Goal: Task Accomplishment & Management: Complete application form

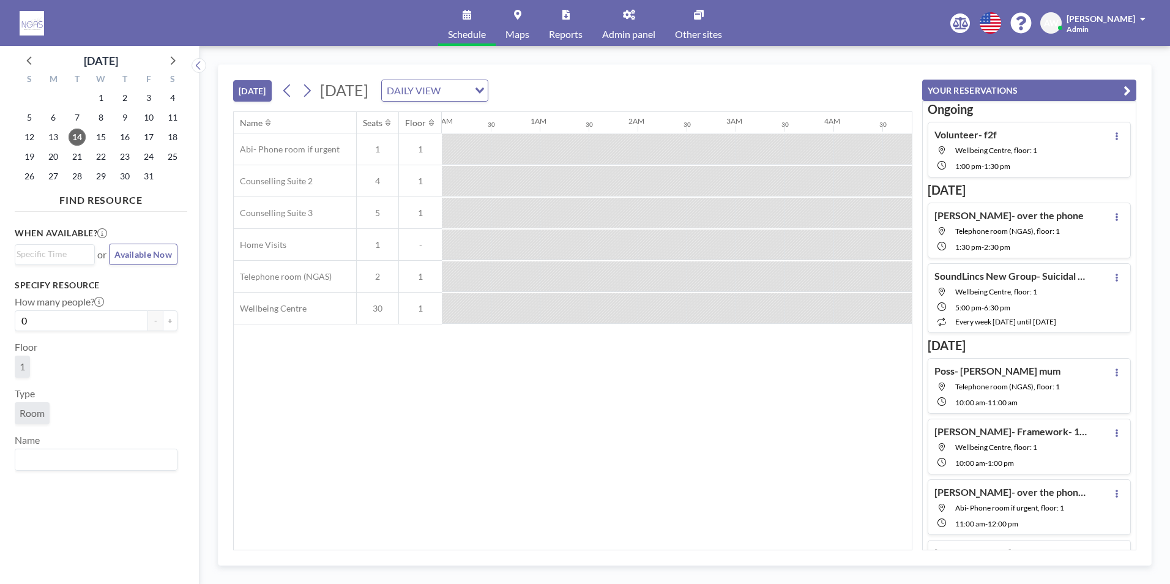
scroll to position [0, 1077]
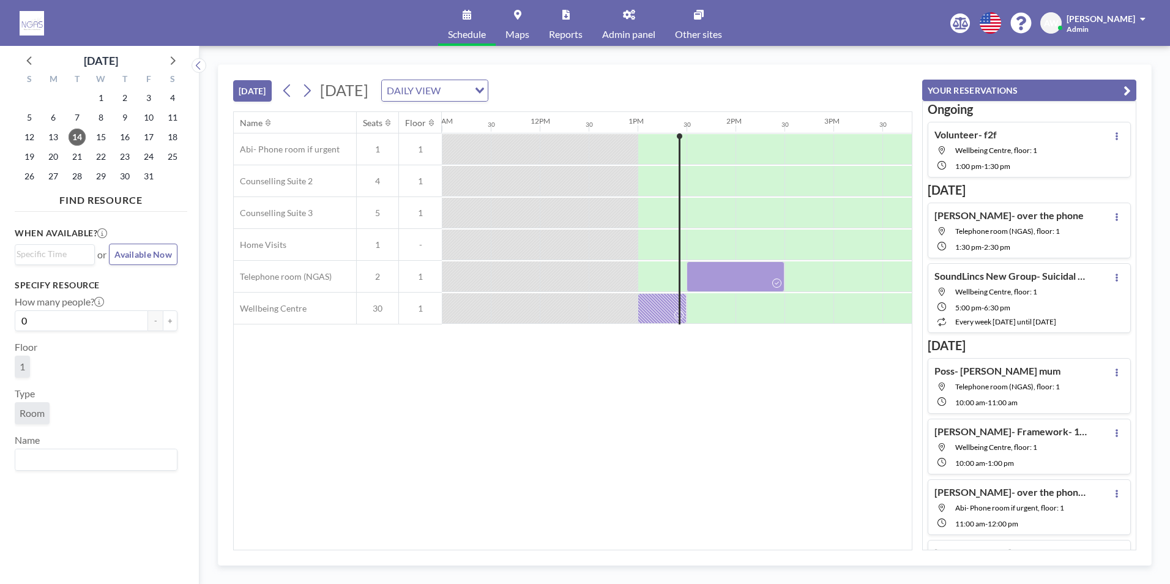
click at [311, 379] on div "Name Seats Floor 12AM 30 1AM 30 2AM 30 3AM 30 4AM 30 5AM 30 6AM 30 7AM 30 8AM 3…" at bounding box center [573, 331] width 678 height 438
click at [738, 455] on div "Name Seats Floor 12AM 30 1AM 30 2AM 30 3AM 30 4AM 30 5AM 30 6AM 30 7AM 30 8AM 3…" at bounding box center [573, 331] width 678 height 438
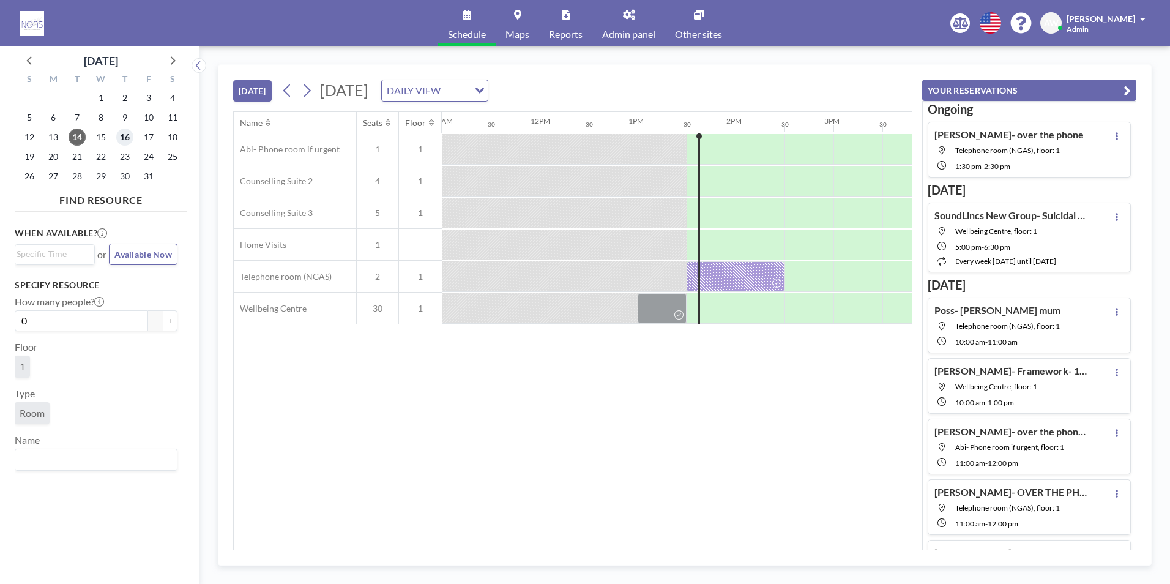
click at [122, 140] on span "16" at bounding box center [124, 137] width 17 height 17
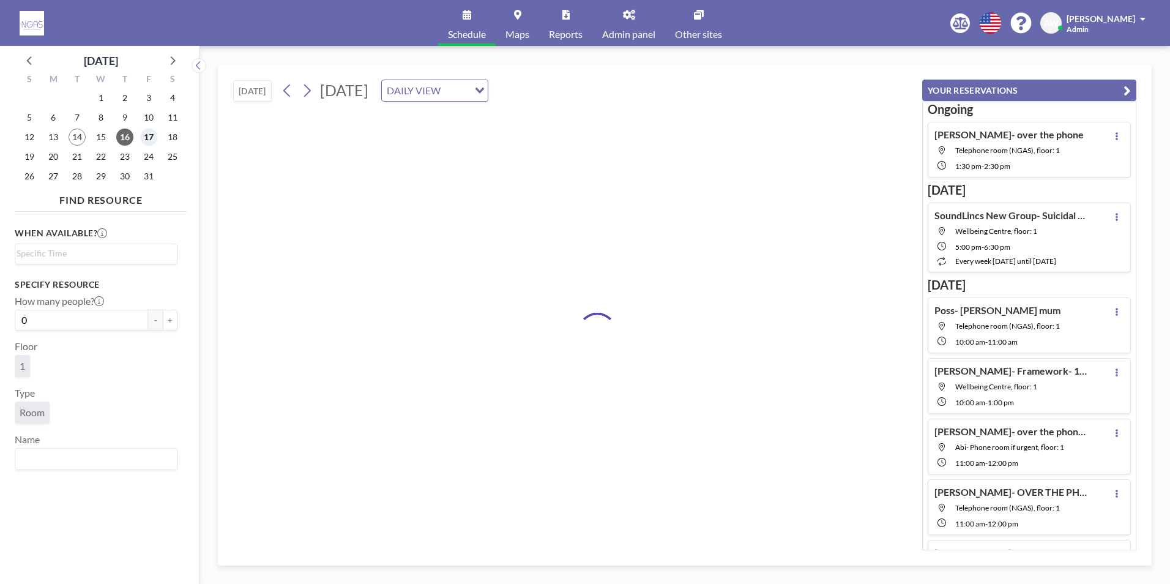
click at [151, 134] on span "17" at bounding box center [148, 137] width 17 height 17
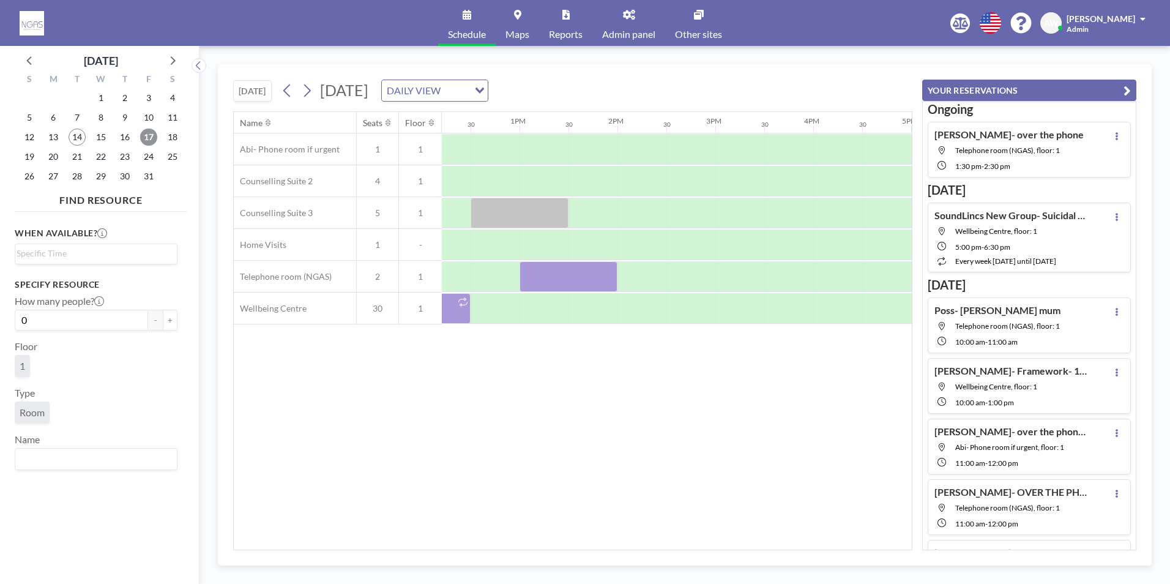
scroll to position [0, 1200]
click at [586, 215] on div at bounding box center [588, 213] width 49 height 31
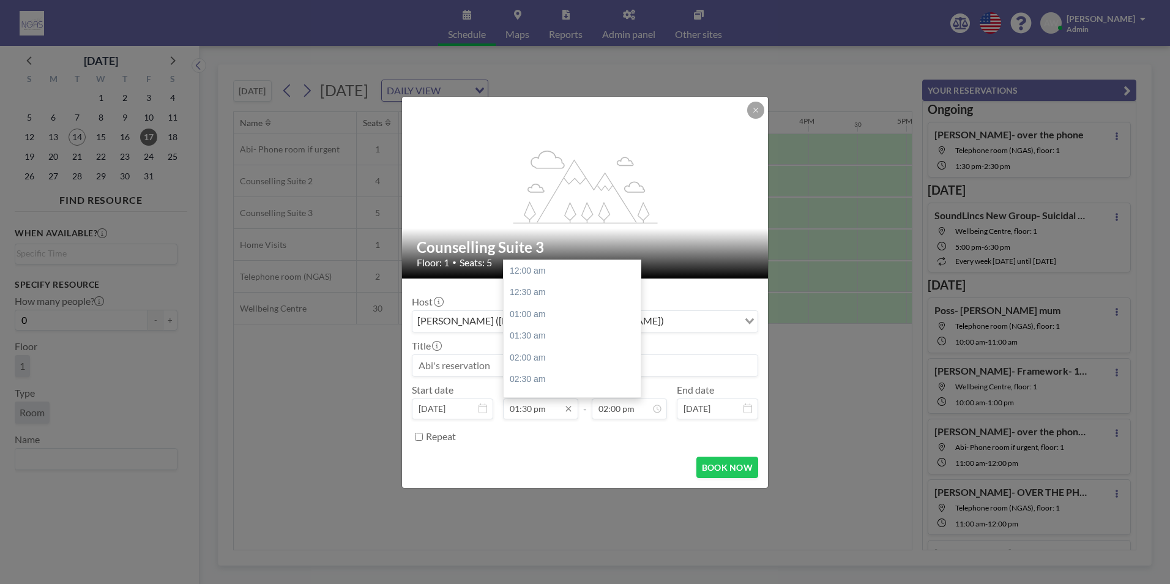
scroll to position [588, 0]
click at [533, 409] on input "01:30 pm" at bounding box center [540, 408] width 75 height 21
type input "01:30 pm"
click at [621, 405] on input "02:00 pm" at bounding box center [629, 408] width 75 height 21
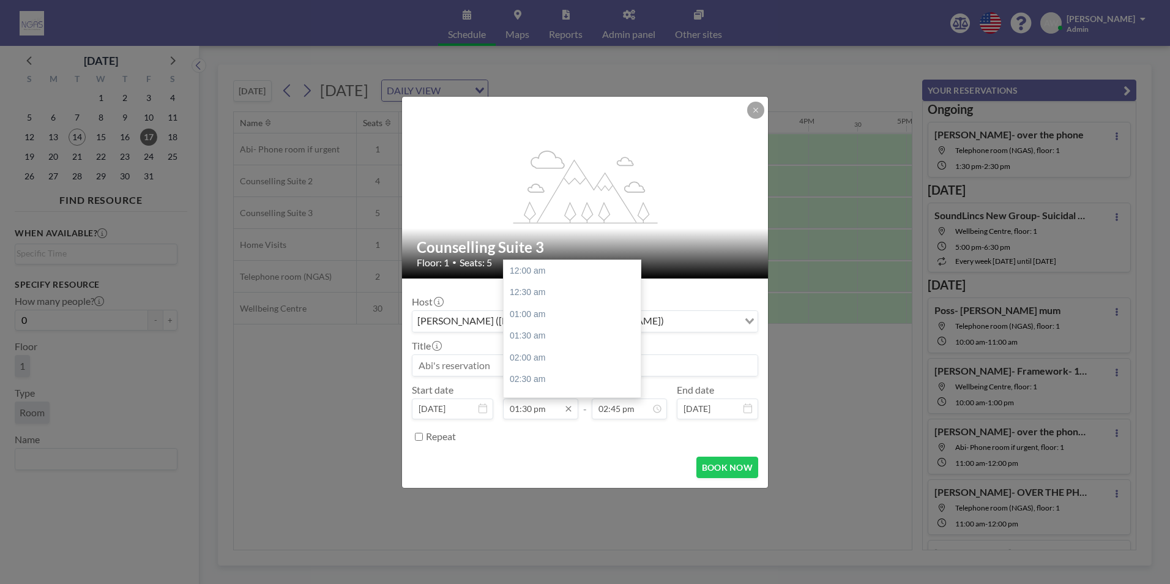
scroll to position [588, 0]
type input "02:45 pm"
click at [529, 405] on input "01:30 pm" at bounding box center [540, 408] width 75 height 21
type input "01:45 pm"
click at [571, 464] on div "BOOK NOW" at bounding box center [585, 467] width 346 height 21
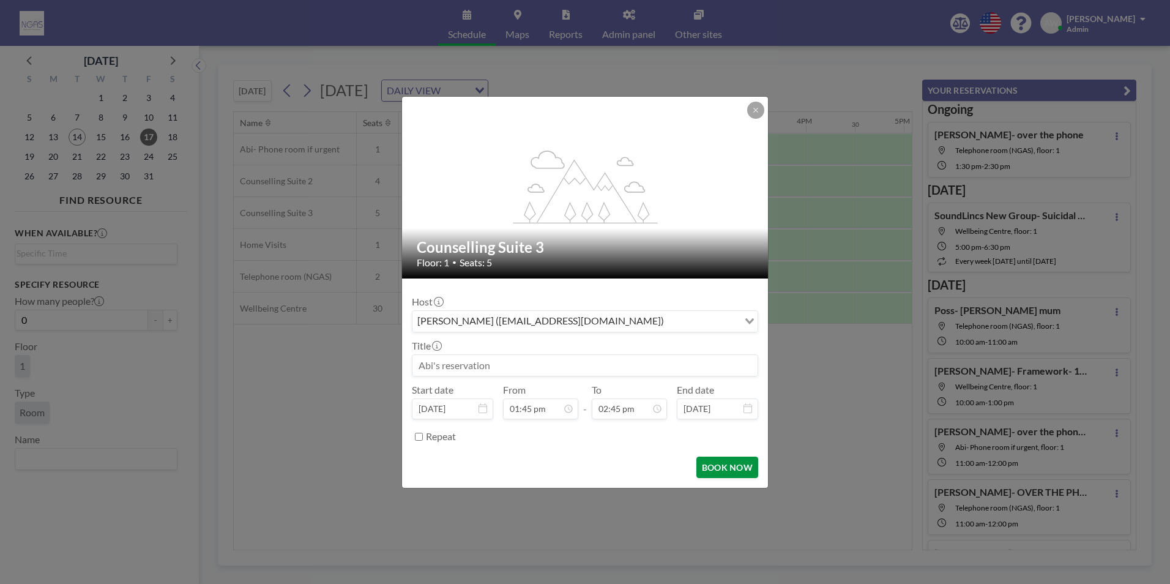
scroll to position [0, 1273]
click at [721, 468] on button "BOOK NOW" at bounding box center [727, 467] width 62 height 21
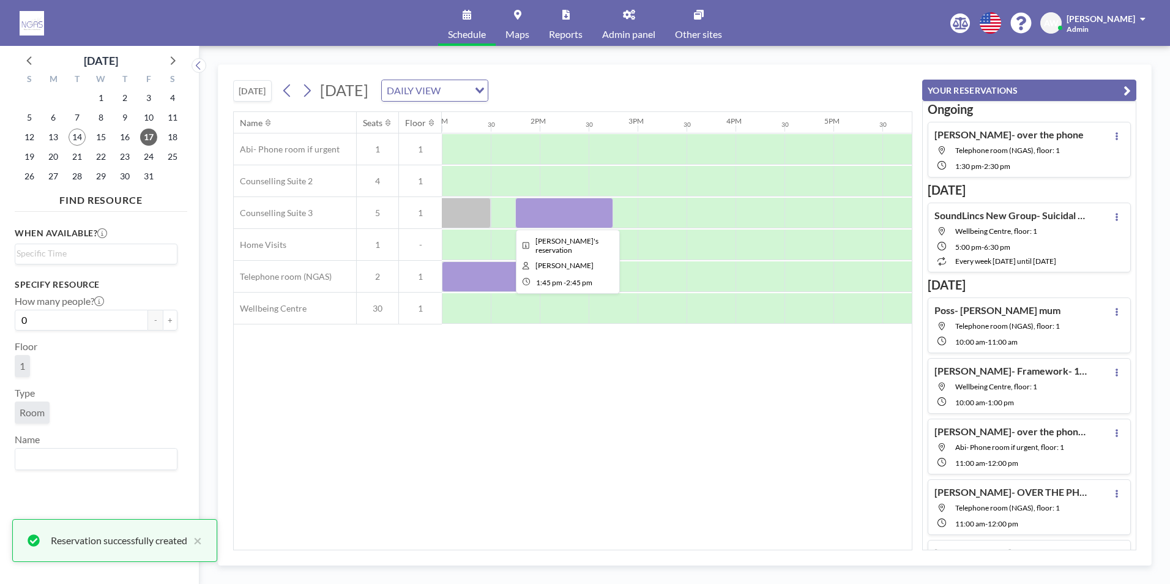
click at [562, 216] on div at bounding box center [564, 213] width 98 height 31
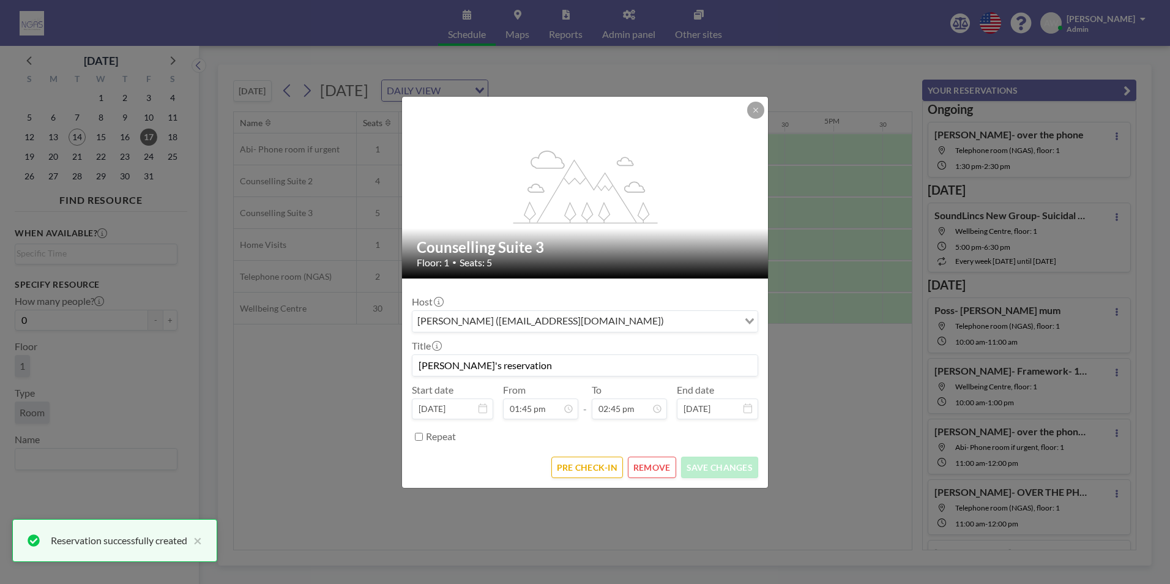
drag, startPoint x: 548, startPoint y: 362, endPoint x: 95, endPoint y: 324, distance: 454.4
click at [95, 324] on div "flex-grow: 1.2; Counselling Suite 3 Floor: 1 • Seats: 5 Host [PERSON_NAME] ([EM…" at bounding box center [585, 292] width 1170 height 584
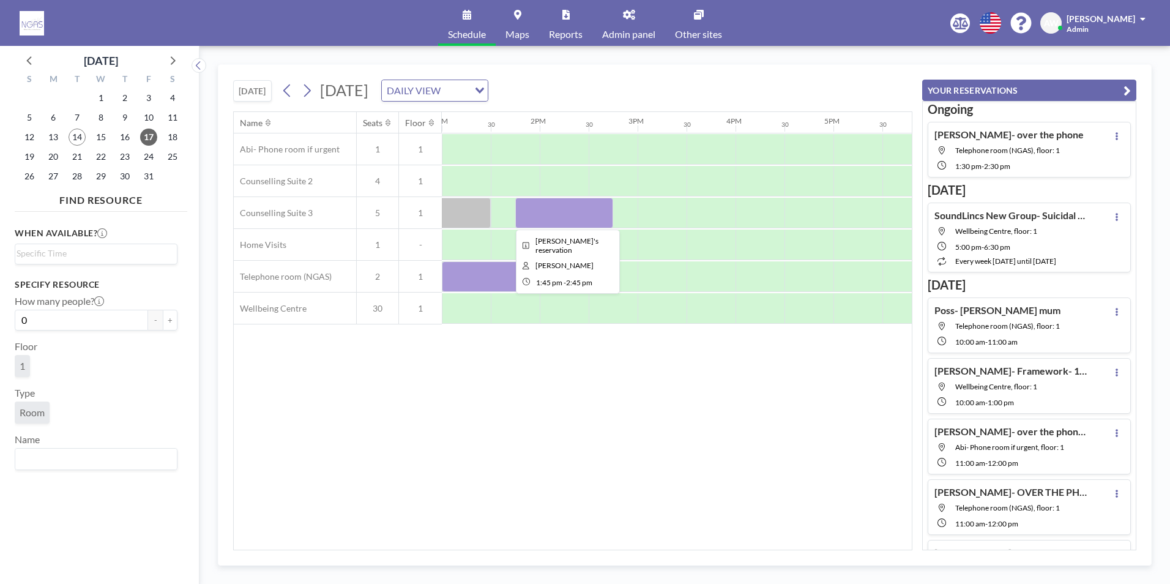
click at [539, 201] on div at bounding box center [564, 213] width 98 height 31
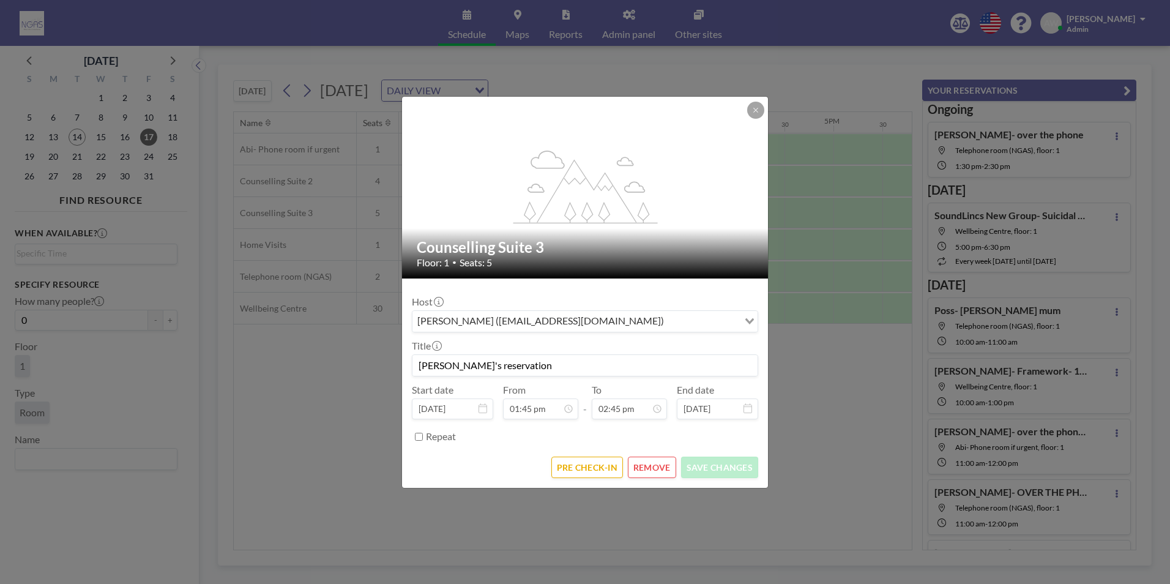
drag, startPoint x: 564, startPoint y: 362, endPoint x: 255, endPoint y: 376, distance: 309.3
click at [256, 377] on div "flex-grow: 1.2; Counselling Suite 3 Floor: 1 • Seats: 5 Host [PERSON_NAME] ([EM…" at bounding box center [585, 292] width 1170 height 584
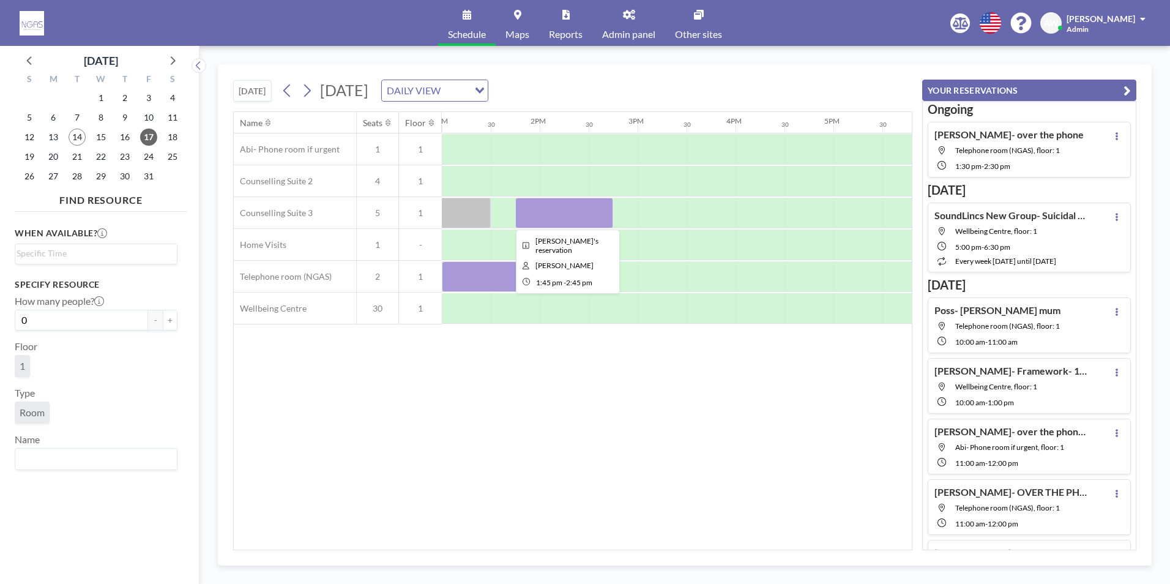
click at [599, 211] on div at bounding box center [564, 213] width 98 height 31
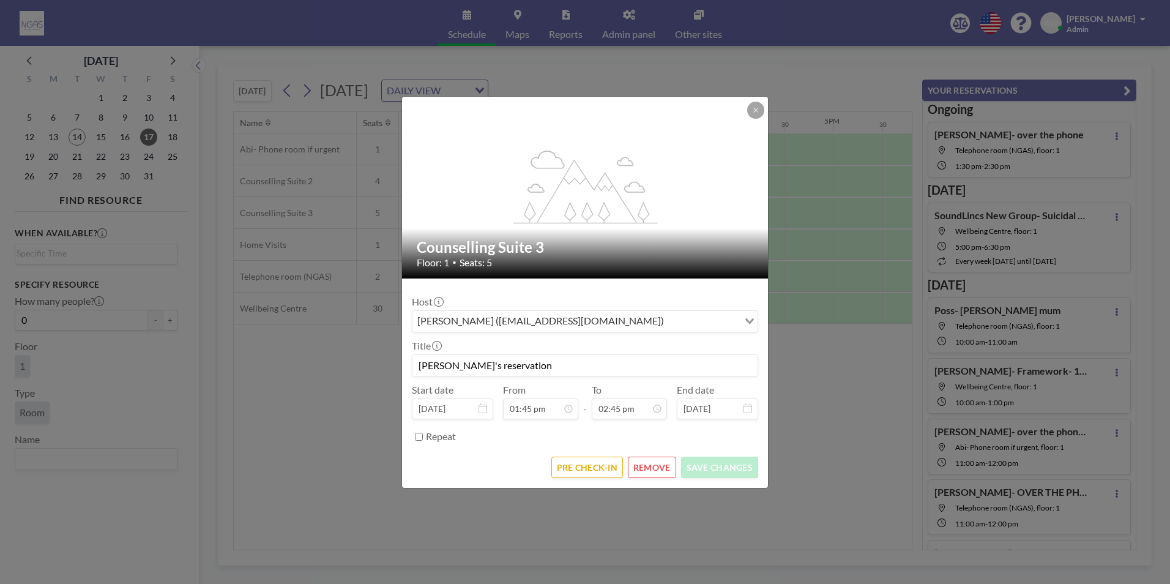
click at [509, 364] on input "[PERSON_NAME]'s reservation" at bounding box center [584, 365] width 345 height 21
type input "A"
type input "[PERSON_NAME]- F2F"
click at [732, 461] on button "SAVE CHANGES" at bounding box center [719, 467] width 77 height 21
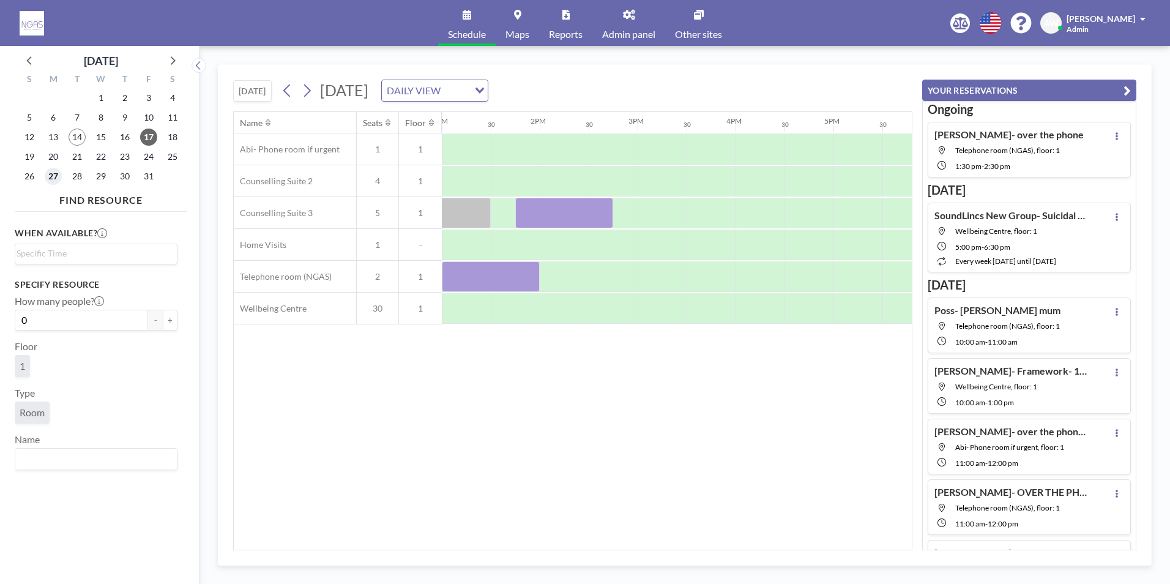
click at [50, 176] on span "27" at bounding box center [53, 176] width 17 height 17
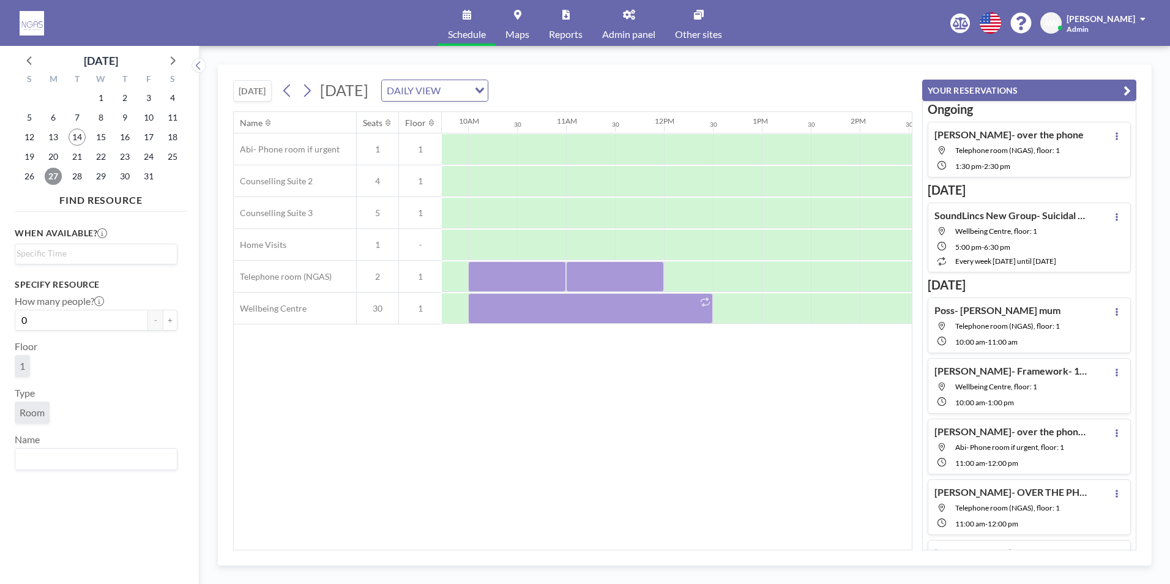
scroll to position [0, 982]
click at [168, 62] on icon at bounding box center [172, 60] width 16 height 16
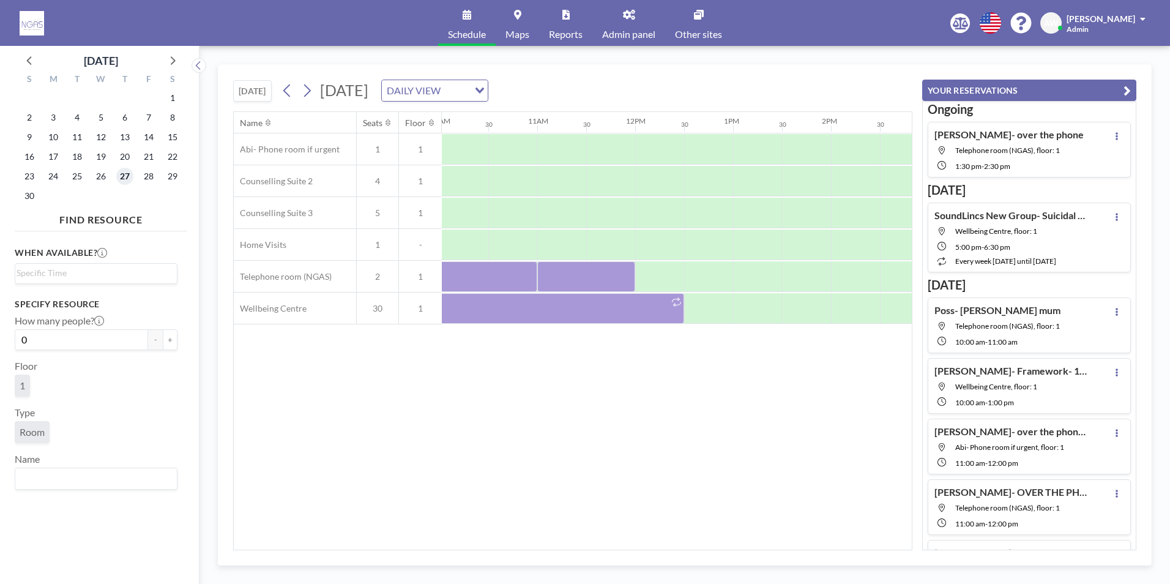
click at [122, 177] on span "27" at bounding box center [124, 176] width 17 height 17
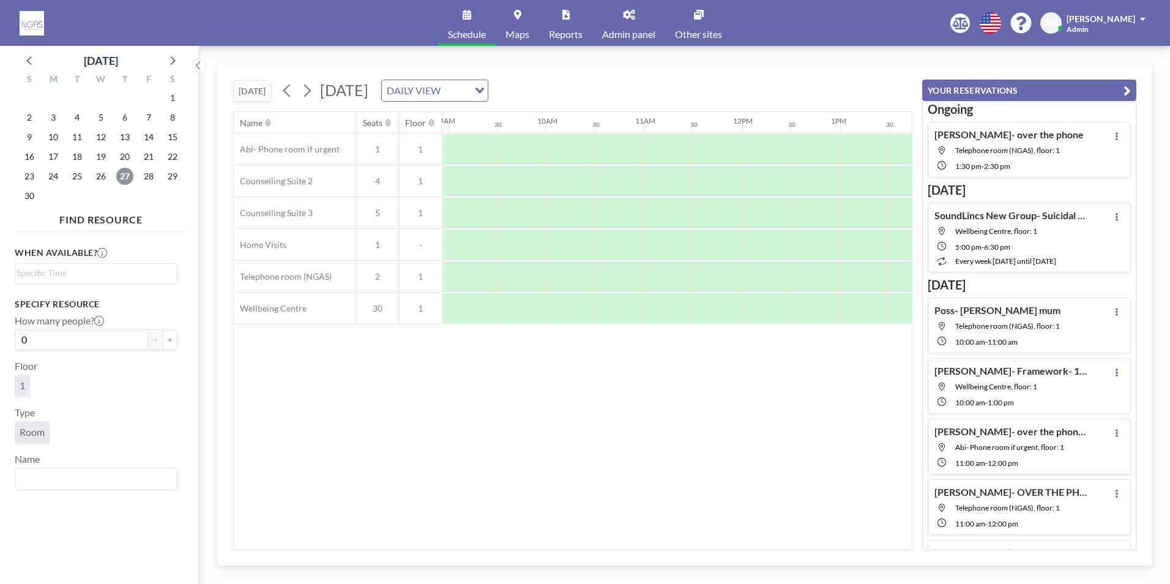
scroll to position [0, 877]
click at [899, 274] on div at bounding box center [911, 276] width 49 height 31
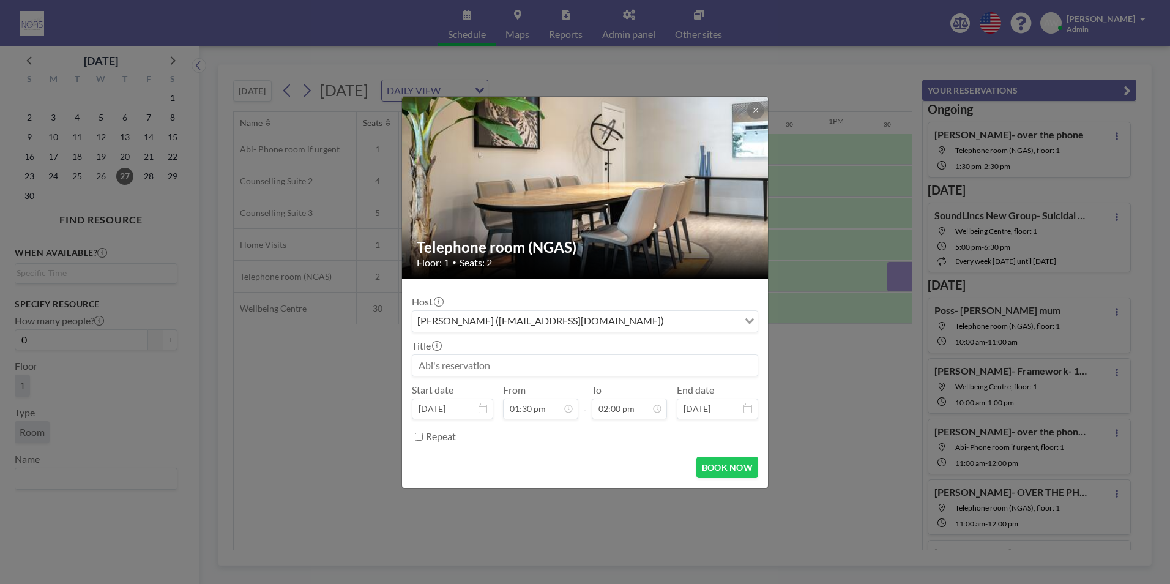
click at [610, 375] on input at bounding box center [584, 365] width 345 height 21
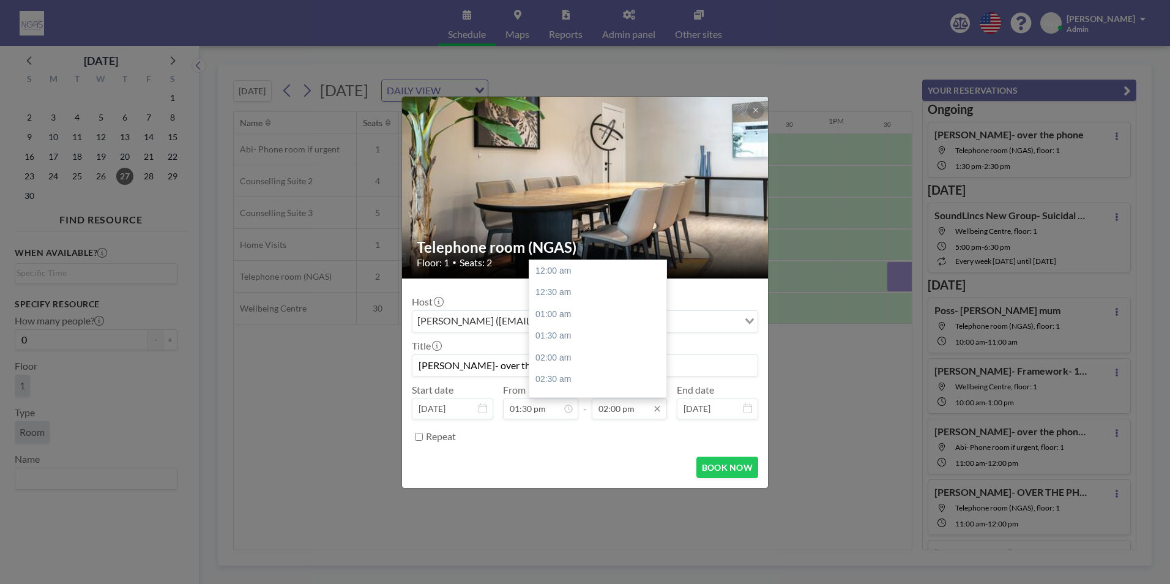
scroll to position [610, 0]
type input "[PERSON_NAME]- over the phone"
click at [587, 300] on div "02:30 pm" at bounding box center [600, 292] width 143 height 22
type input "02:30 pm"
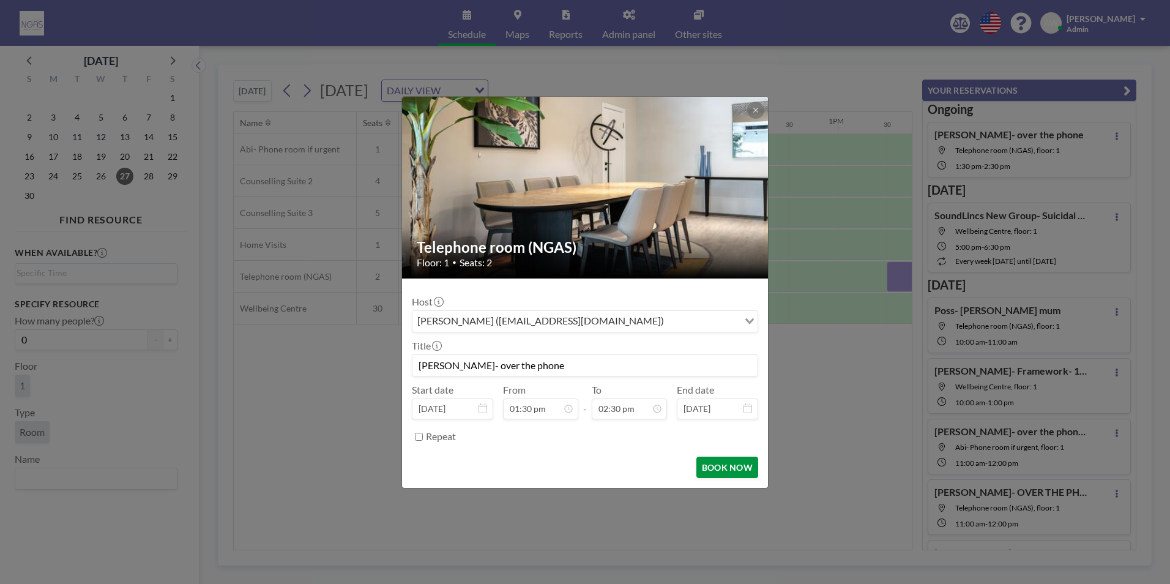
click at [736, 457] on button "BOOK NOW" at bounding box center [727, 467] width 62 height 21
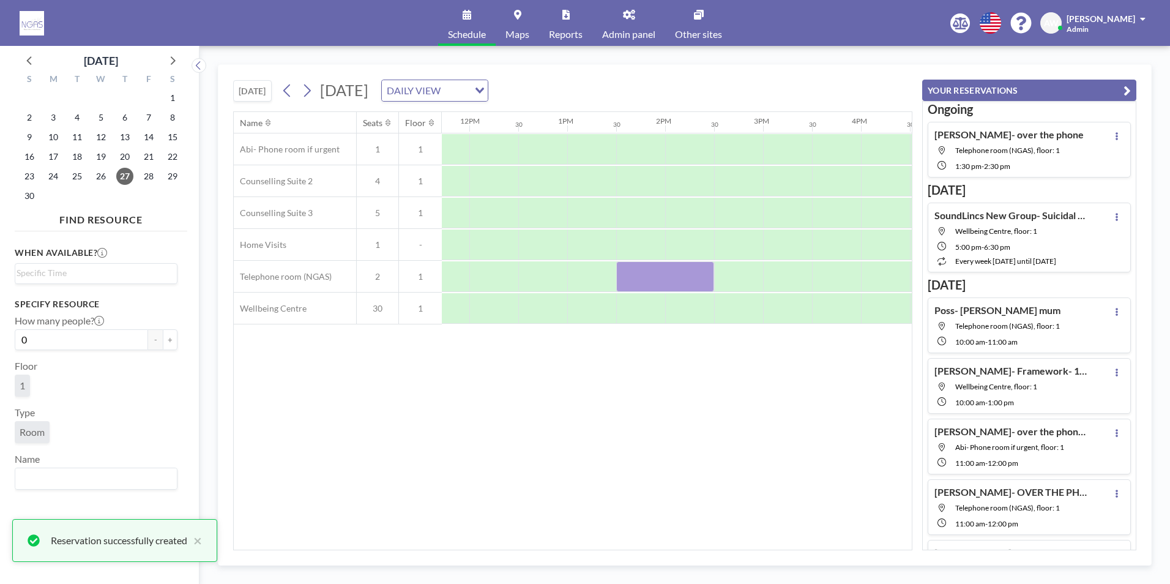
scroll to position [0, 1100]
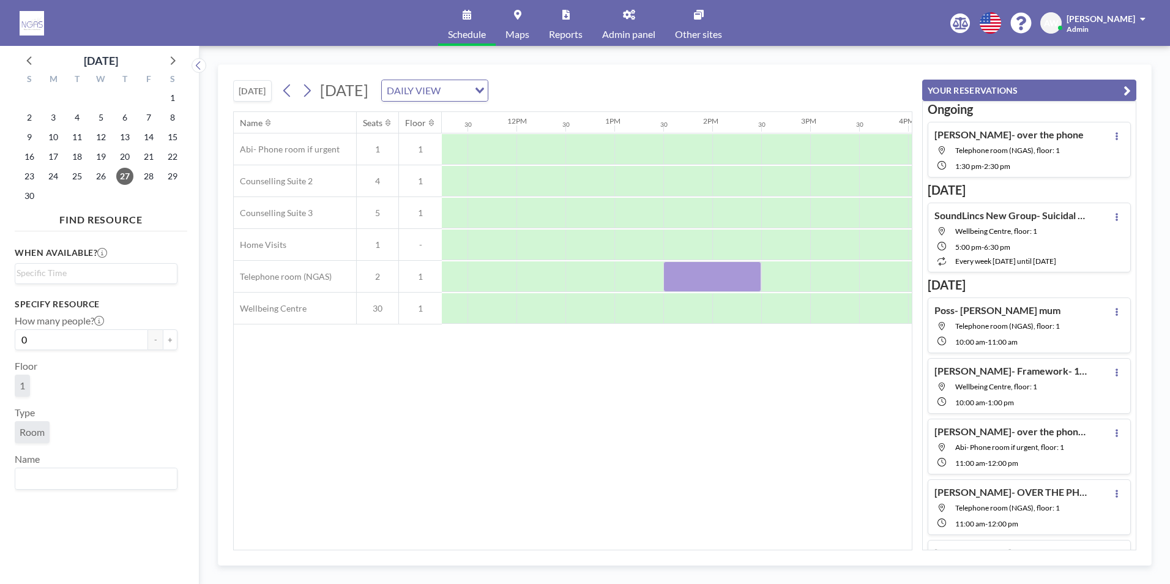
click at [608, 540] on div "Name Seats Floor 12AM 30 1AM 30 2AM 30 3AM 30 4AM 30 5AM 30 6AM 30 7AM 30 8AM 3…" at bounding box center [573, 331] width 678 height 438
drag, startPoint x: 608, startPoint y: 543, endPoint x: 513, endPoint y: 531, distance: 95.6
click at [513, 531] on div "Name Seats Floor 12AM 30 1AM 30 2AM 30 3AM 30 4AM 30 5AM 30 6AM 30 7AM 30 8AM 3…" at bounding box center [573, 331] width 678 height 438
click at [781, 256] on div at bounding box center [779, 244] width 49 height 31
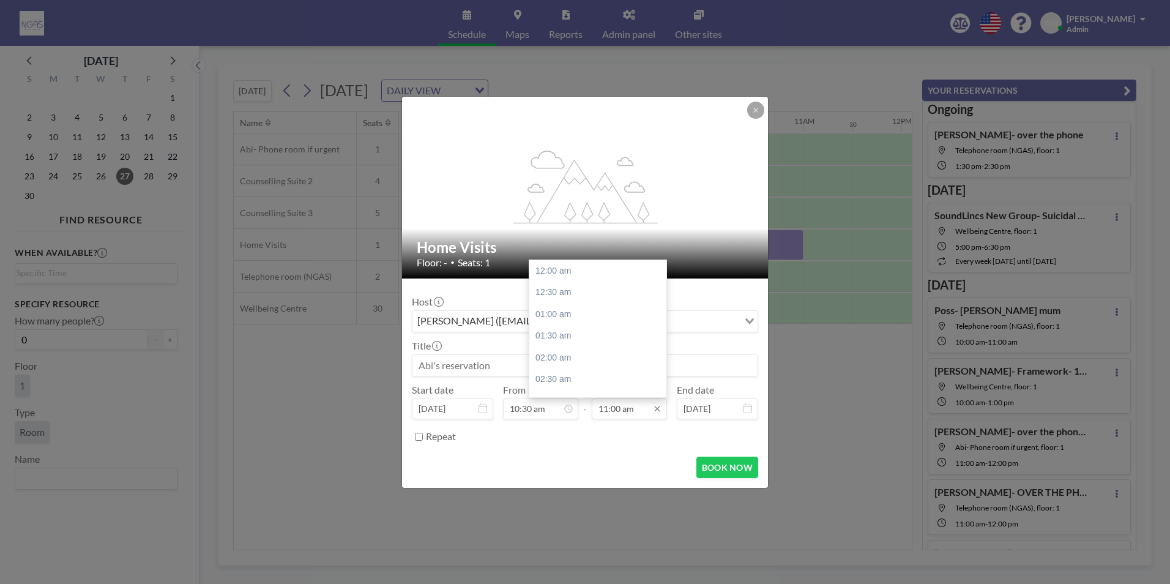
scroll to position [479, 0]
click at [587, 298] on div "11:30 am" at bounding box center [600, 292] width 143 height 22
type input "11:30 am"
click at [499, 372] on input at bounding box center [584, 365] width 345 height 21
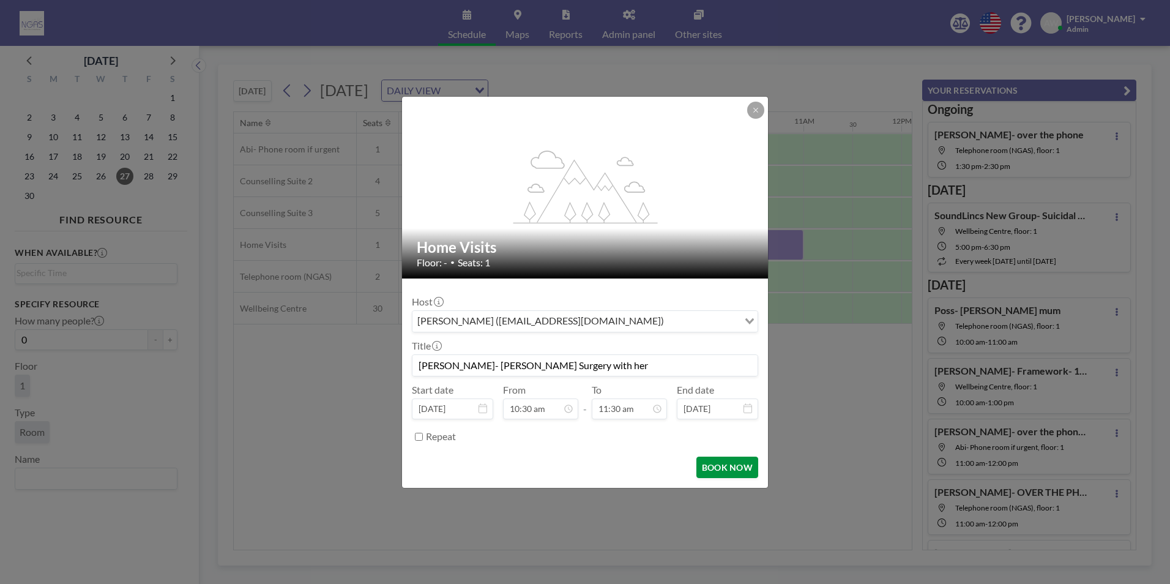
scroll to position [501, 0]
type input "[PERSON_NAME]- [PERSON_NAME] Surgery with her"
click at [724, 467] on button "BOOK NOW" at bounding box center [727, 467] width 62 height 21
